Goal: Task Accomplishment & Management: Use online tool/utility

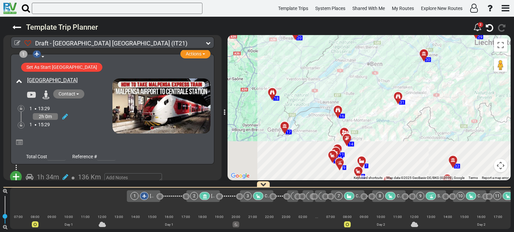
drag, startPoint x: 360, startPoint y: 129, endPoint x: 349, endPoint y: 83, distance: 48.0
click at [349, 83] on div "To activate drag with keyboard, press Alt + Enter. Once in keyboard drag state,…" at bounding box center [368, 107] width 283 height 145
click at [339, 112] on div at bounding box center [339, 113] width 11 height 10
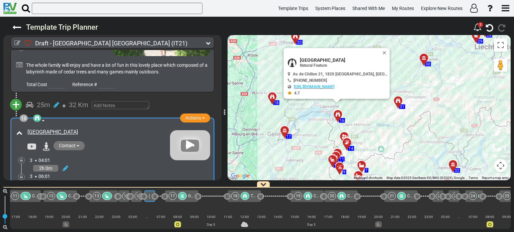
scroll to position [1975, 0]
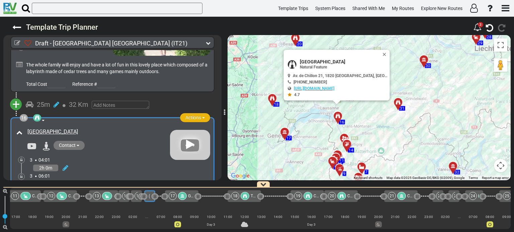
click at [202, 117] on span "button" at bounding box center [203, 117] width 3 height 1
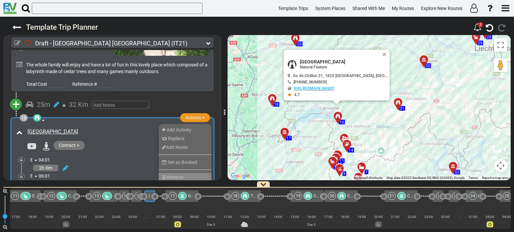
click at [193, 173] on li "Remove" at bounding box center [185, 177] width 53 height 9
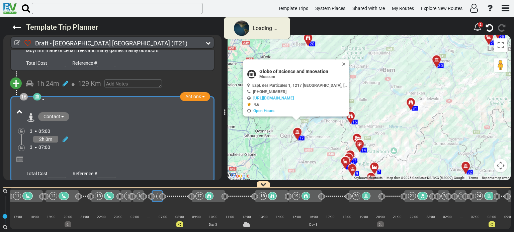
scroll to position [1756, 0]
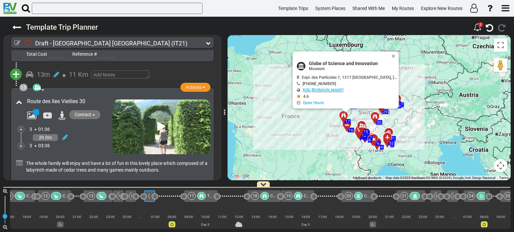
scroll to position [1868, 0]
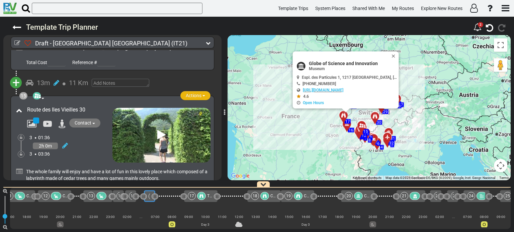
click at [202, 95] on span "button" at bounding box center [203, 95] width 3 height 1
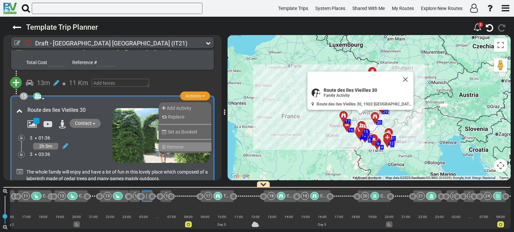
scroll to position [0, 468]
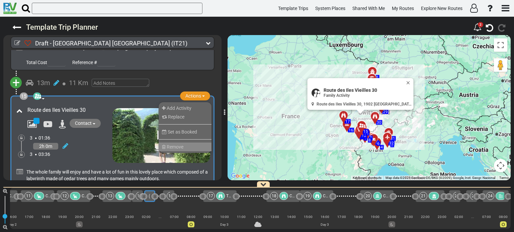
click at [196, 143] on li "Remove" at bounding box center [185, 147] width 53 height 9
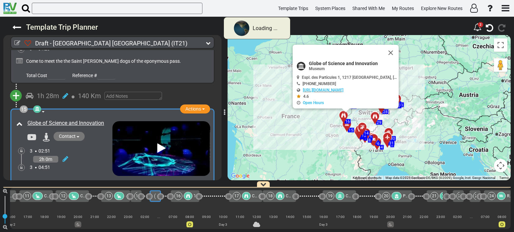
scroll to position [0, 0]
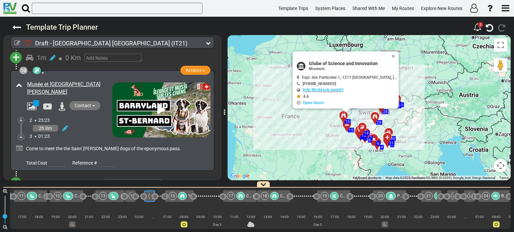
click at [16, 176] on span "+" at bounding box center [15, 183] width 7 height 15
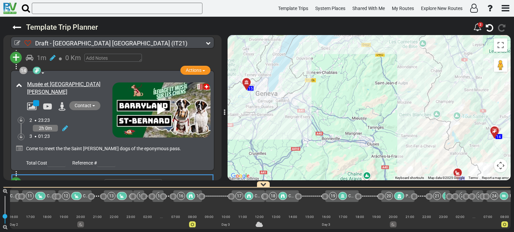
click at [43, 191] on li "Add Atraction" at bounding box center [36, 195] width 53 height 9
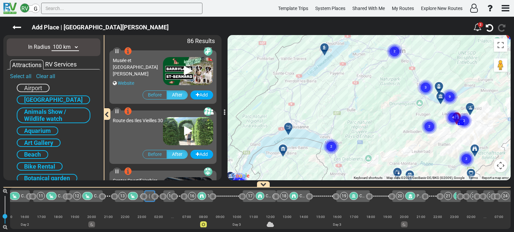
drag, startPoint x: 341, startPoint y: 59, endPoint x: 385, endPoint y: 152, distance: 103.4
click at [385, 152] on div "To activate drag with keyboard, press Alt + Enter. Once in keyboard drag state,…" at bounding box center [368, 107] width 283 height 145
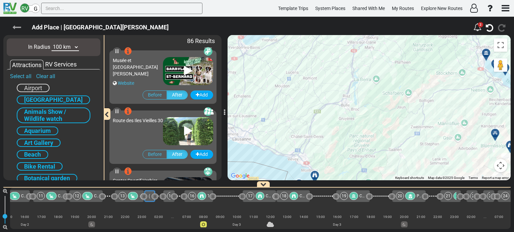
click at [15, 25] on icon at bounding box center [16, 27] width 9 height 9
